Goal: Transaction & Acquisition: Purchase product/service

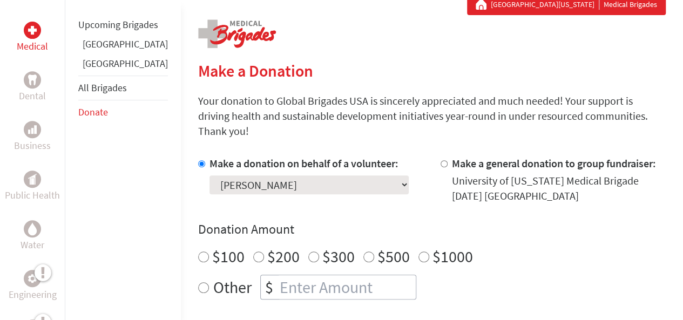
scroll to position [213, 0]
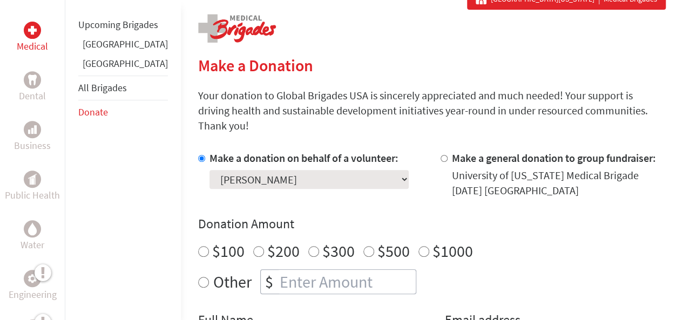
radio input "true"
click at [281, 270] on input "number" at bounding box center [347, 282] width 138 height 24
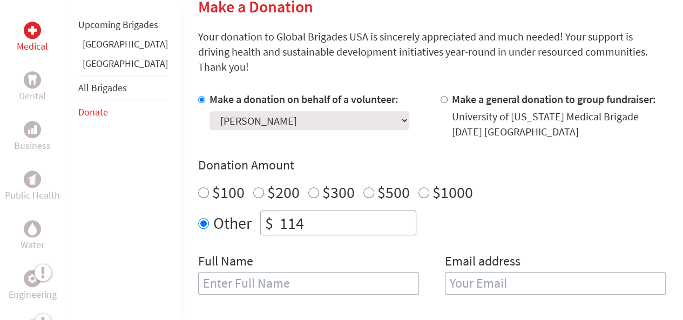
scroll to position [283, 0]
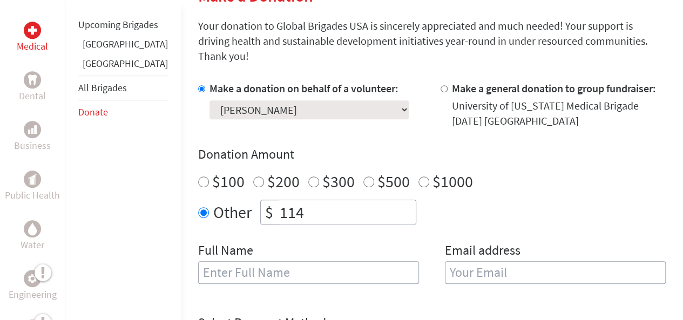
type input "114"
click at [283, 261] on input "text" at bounding box center [308, 272] width 221 height 23
type input "[PERSON_NAME]"
type input "[EMAIL_ADDRESS][DOMAIN_NAME]"
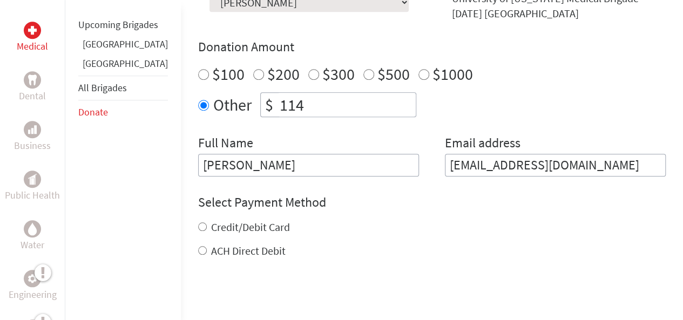
click at [229, 220] on label "Credit/Debit Card" at bounding box center [250, 227] width 79 height 14
click at [207, 222] on input "Credit/Debit Card" at bounding box center [202, 226] width 9 height 9
radio input "true"
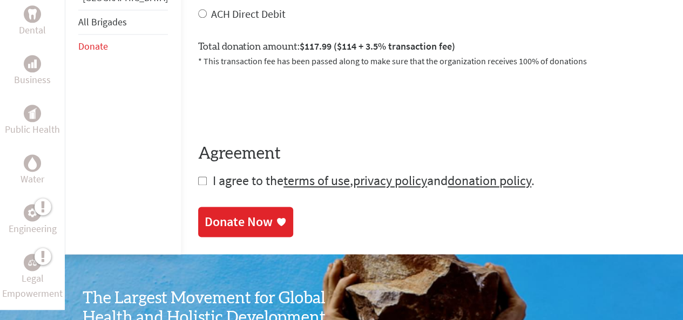
scroll to position [630, 0]
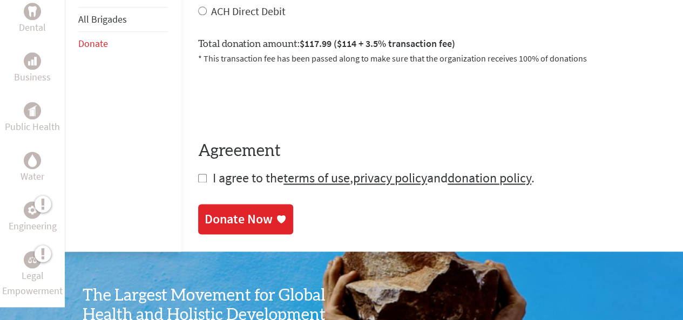
click at [198, 174] on input "checkbox" at bounding box center [202, 178] width 9 height 9
checkbox input "true"
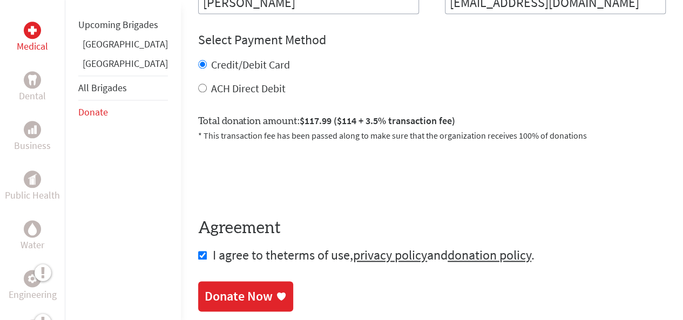
scroll to position [578, 0]
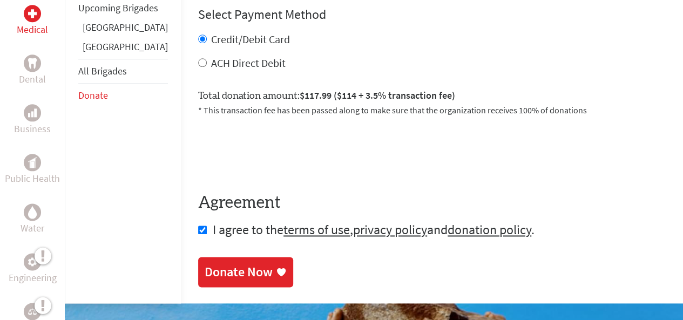
click at [227, 265] on div "Donate Now" at bounding box center [239, 272] width 68 height 17
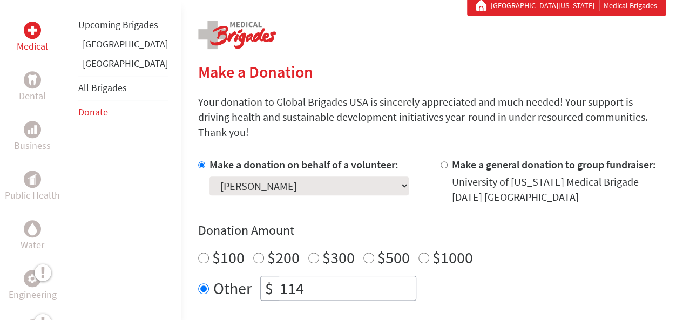
scroll to position [384, 0]
